Goal: Task Accomplishment & Management: Manage account settings

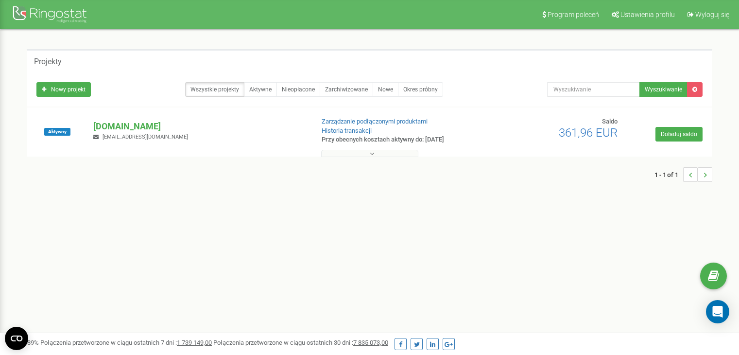
click at [368, 152] on button at bounding box center [369, 153] width 97 height 7
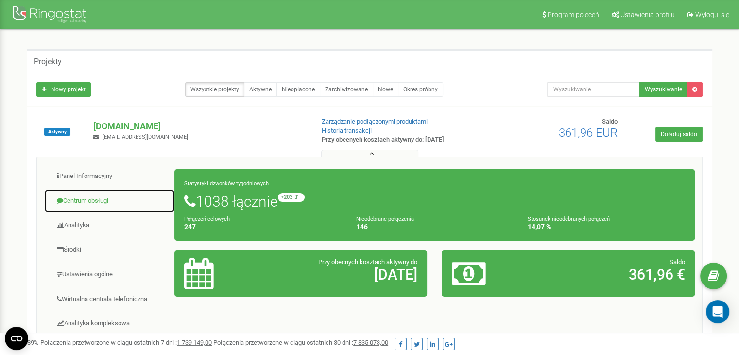
drag, startPoint x: 88, startPoint y: 196, endPoint x: 95, endPoint y: 194, distance: 7.2
click at [88, 196] on link "Centrum obsługi" at bounding box center [109, 201] width 131 height 24
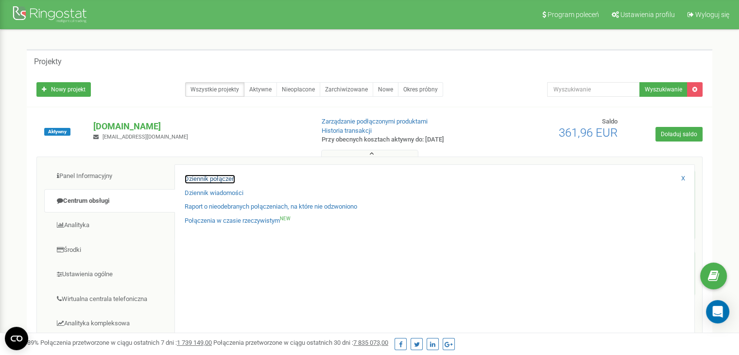
click at [216, 177] on link "Dziennik połączeń" at bounding box center [210, 178] width 51 height 9
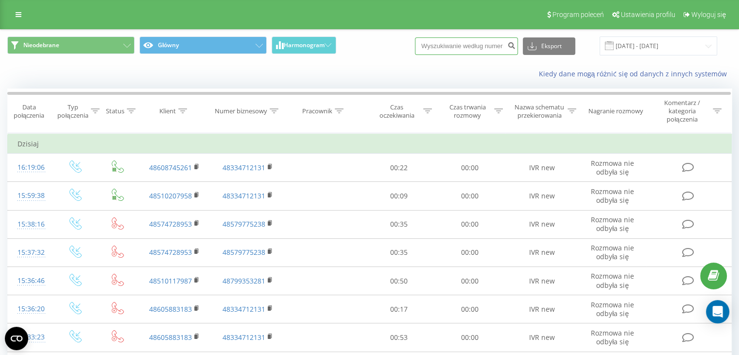
click at [440, 45] on input at bounding box center [466, 45] width 103 height 17
paste input "575765993"
type input "575765993"
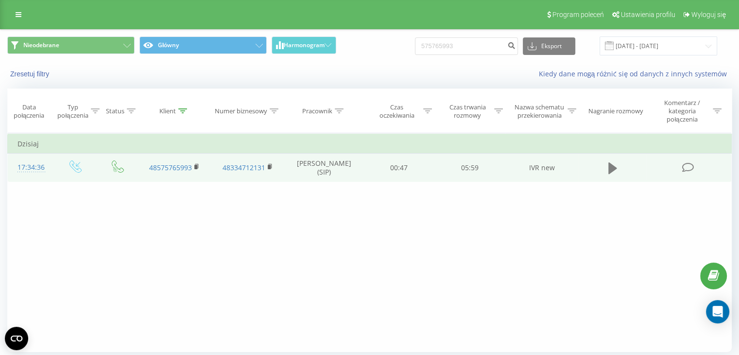
click at [616, 162] on icon at bounding box center [612, 168] width 9 height 14
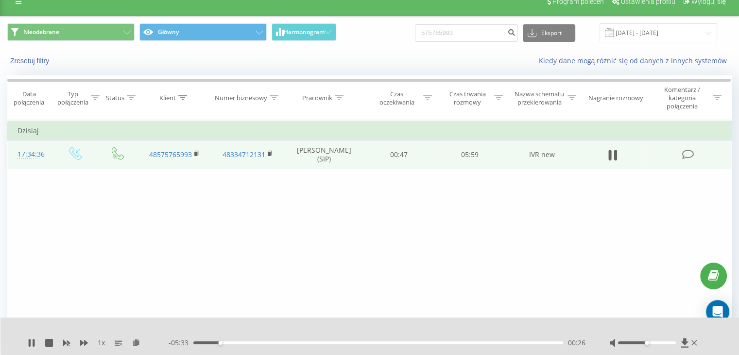
scroll to position [33, 0]
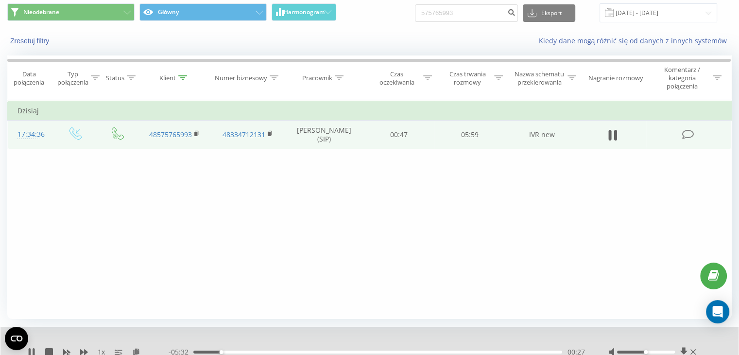
drag, startPoint x: 49, startPoint y: 348, endPoint x: 54, endPoint y: 327, distance: 22.6
click at [49, 348] on icon at bounding box center [49, 352] width 8 height 8
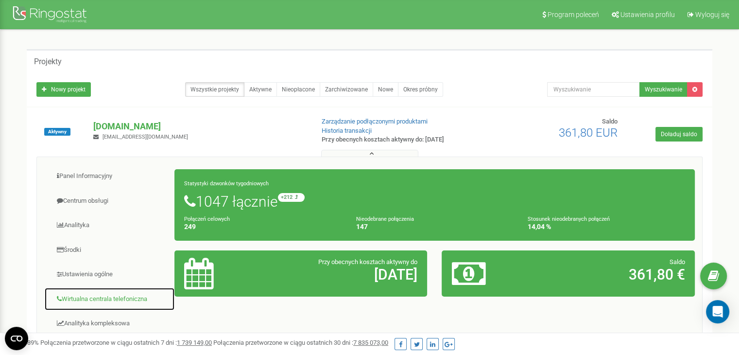
click at [124, 296] on link "Wirtualna centrala telefoniczna" at bounding box center [109, 299] width 131 height 24
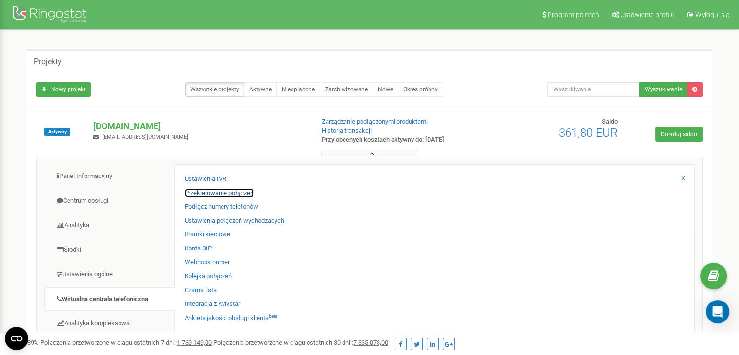
click at [222, 191] on link "Przekierowanie połączeń" at bounding box center [219, 193] width 69 height 9
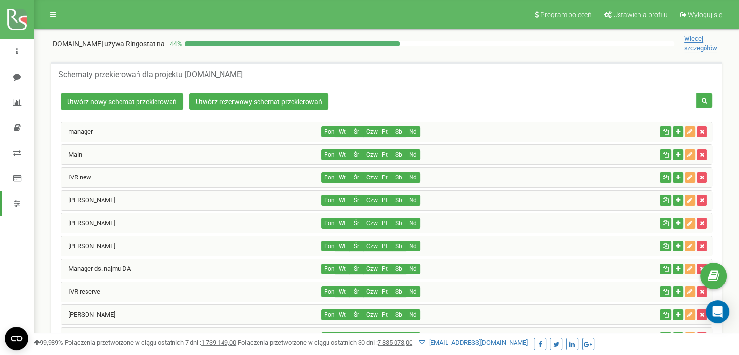
click at [179, 174] on div "IVR new" at bounding box center [191, 177] width 260 height 19
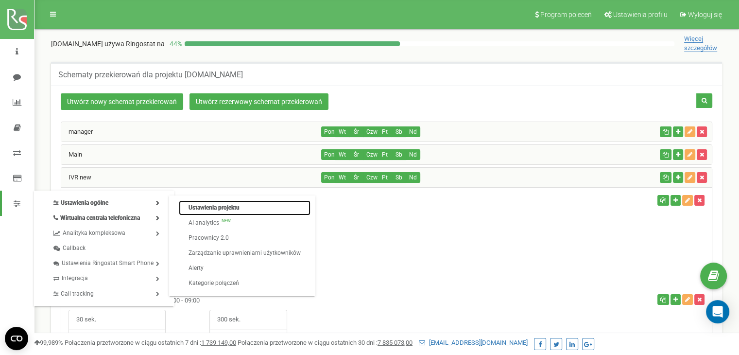
click at [202, 204] on link "Ustawienia projektu" at bounding box center [245, 207] width 132 height 15
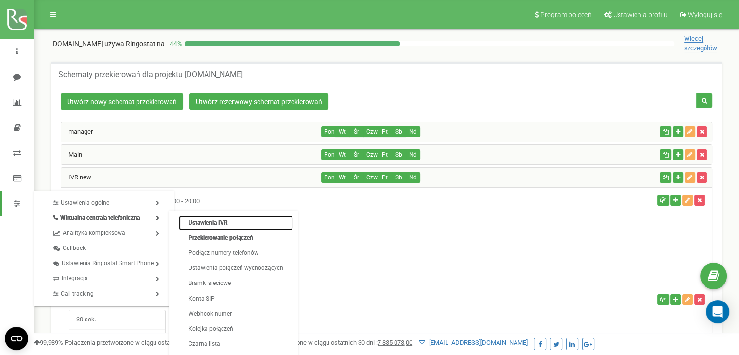
click at [195, 221] on link "Ustawienia IVR" at bounding box center [236, 222] width 114 height 15
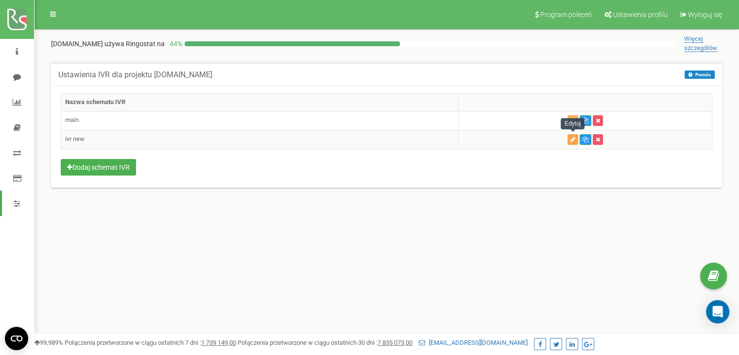
click at [571, 139] on icon "button" at bounding box center [572, 140] width 5 height 6
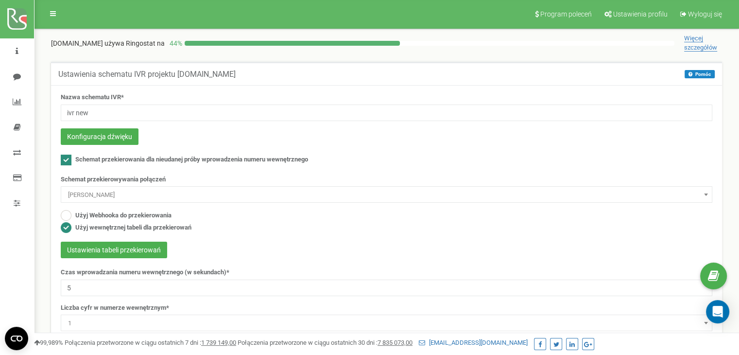
scroll to position [97, 0]
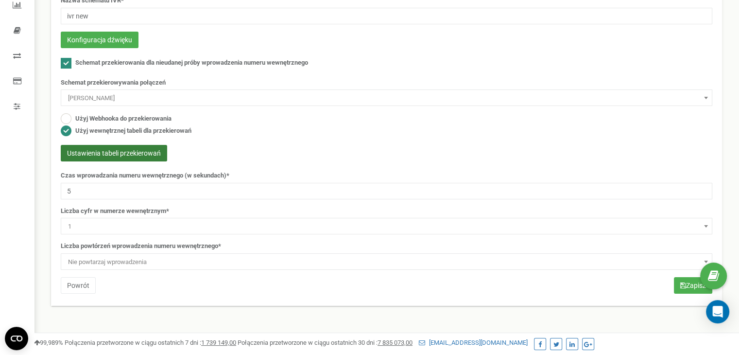
click at [121, 152] on button "Ustawienia tabeli przekierowań" at bounding box center [114, 153] width 106 height 17
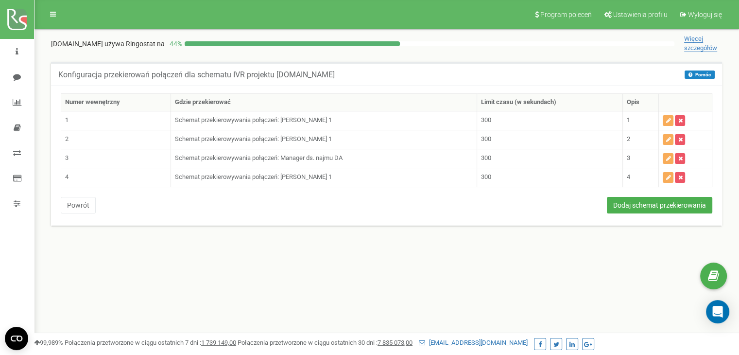
click at [550, 275] on div "Program poleceń Ustawienia profilu Wyloguj się dreamapart.pl używa Ringostat na…" at bounding box center [386, 291] width 705 height 583
click at [668, 120] on icon "button" at bounding box center [668, 121] width 5 height 6
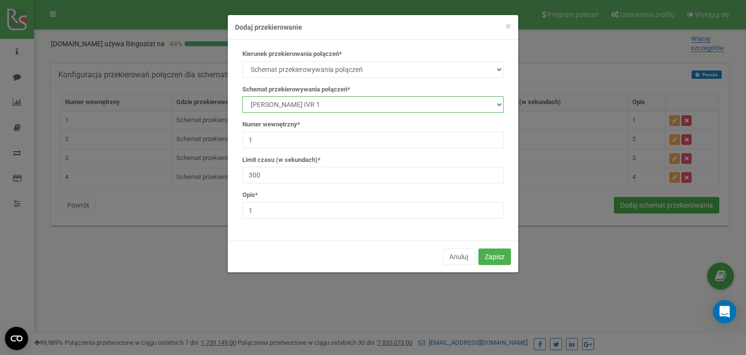
click at [361, 104] on select "manager Main IVR new [PERSON_NAME] [PERSON_NAME] [PERSON_NAME] Manager ds. najm…" at bounding box center [372, 104] width 261 height 17
select select "198542"
click at [242, 96] on select "manager Main IVR new [PERSON_NAME] [PERSON_NAME] [PERSON_NAME] Manager ds. najm…" at bounding box center [372, 104] width 261 height 17
click at [490, 251] on button "Zapisz" at bounding box center [495, 256] width 33 height 17
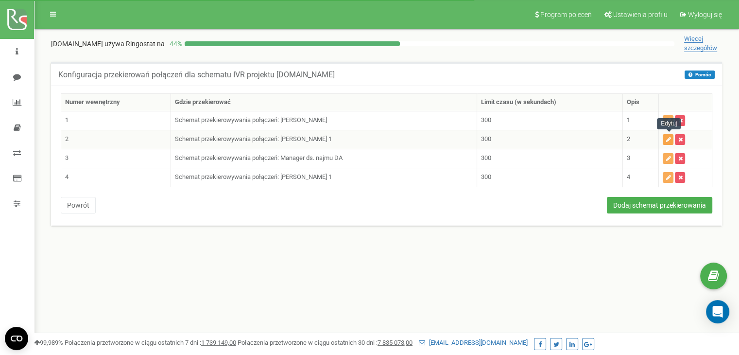
click at [667, 134] on button "button" at bounding box center [668, 139] width 11 height 11
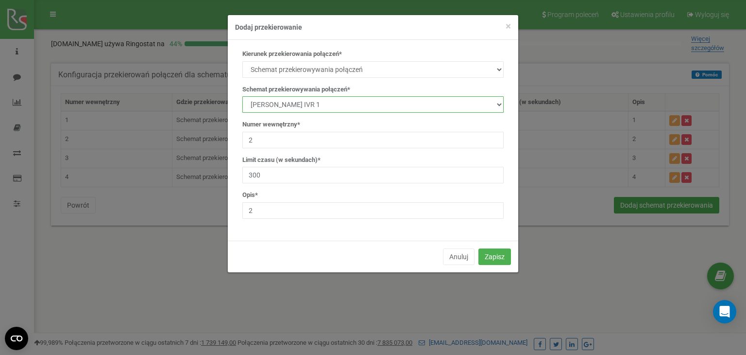
click at [339, 104] on select "manager Main IVR new [PERSON_NAME] [PERSON_NAME] [PERSON_NAME] Manager ds. najm…" at bounding box center [372, 104] width 261 height 17
select select "198542"
click at [242, 96] on select "manager Main IVR new [PERSON_NAME] [PERSON_NAME] [PERSON_NAME] Manager ds. najm…" at bounding box center [372, 104] width 261 height 17
drag, startPoint x: 495, startPoint y: 254, endPoint x: 505, endPoint y: 247, distance: 12.3
click at [496, 254] on button "Zapisz" at bounding box center [495, 256] width 33 height 17
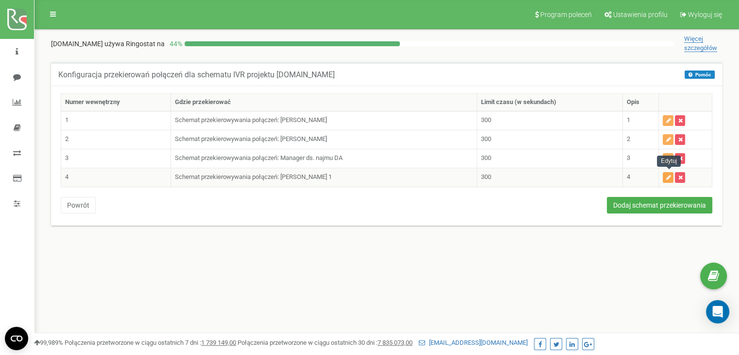
click at [665, 176] on button "button" at bounding box center [668, 177] width 11 height 11
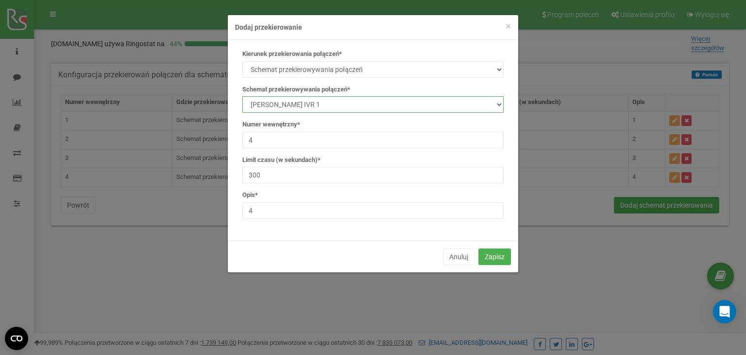
drag, startPoint x: 361, startPoint y: 101, endPoint x: 358, endPoint y: 112, distance: 11.2
click at [361, 102] on select "manager Main IVR new Kamila Rzeszut Patrycja Juroszek Szymon Górnik Manager ds.…" at bounding box center [372, 104] width 261 height 17
select select "198542"
click at [242, 96] on select "manager Main IVR new Kamila Rzeszut Patrycja Juroszek Szymon Górnik Manager ds.…" at bounding box center [372, 104] width 261 height 17
click at [502, 253] on button "Zapisz" at bounding box center [495, 256] width 33 height 17
